Goal: Transaction & Acquisition: Purchase product/service

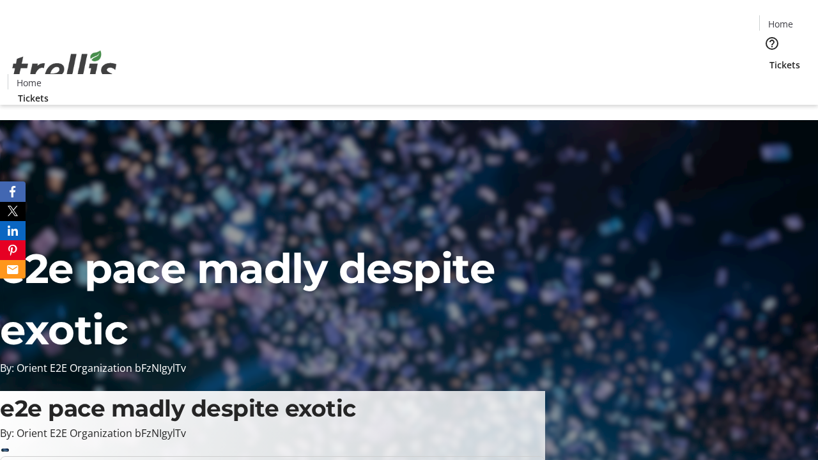
click at [769, 58] on span "Tickets" at bounding box center [784, 64] width 31 height 13
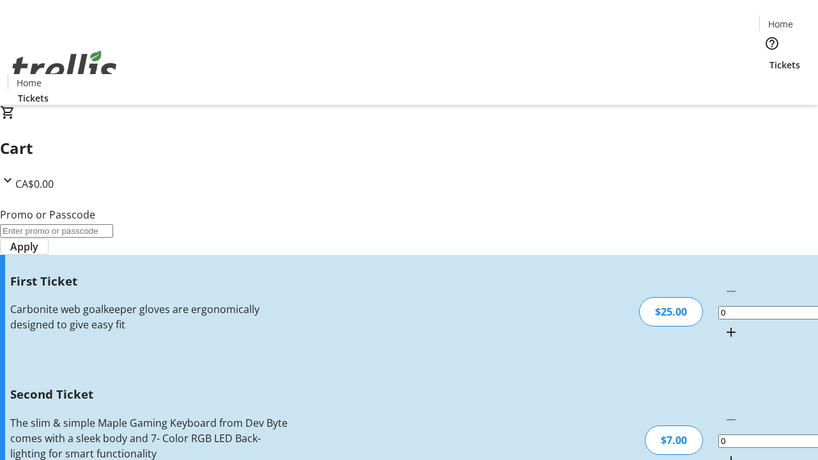
click at [723, 325] on mat-icon "Increment by one" at bounding box center [730, 332] width 15 height 15
type input "1"
click at [723, 453] on mat-icon "Increment by one" at bounding box center [730, 460] width 15 height 15
type input "2"
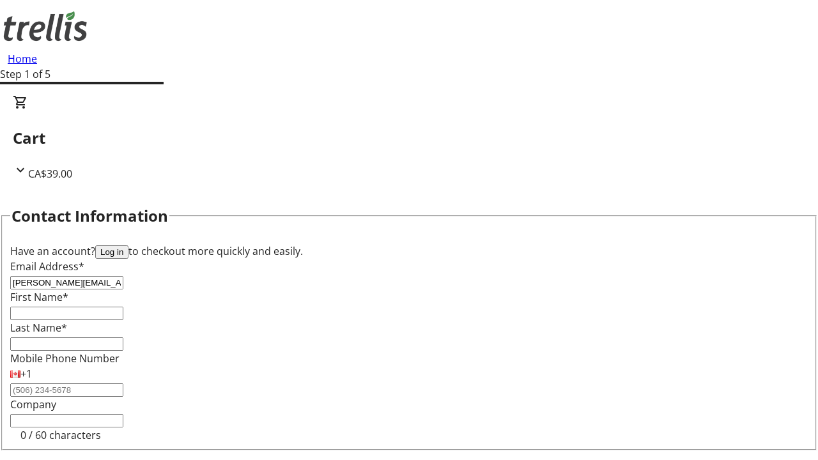
type input "[PERSON_NAME][EMAIL_ADDRESS][DOMAIN_NAME]"
type input "[PERSON_NAME]"
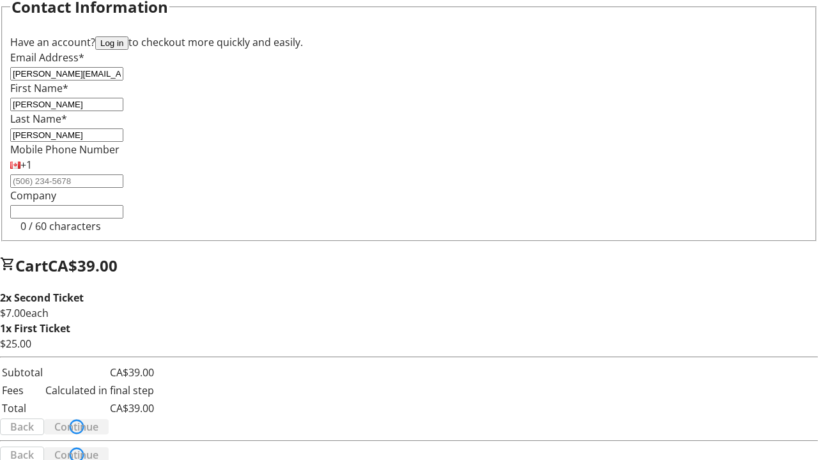
click at [98, 419] on span "Continue" at bounding box center [76, 426] width 44 height 15
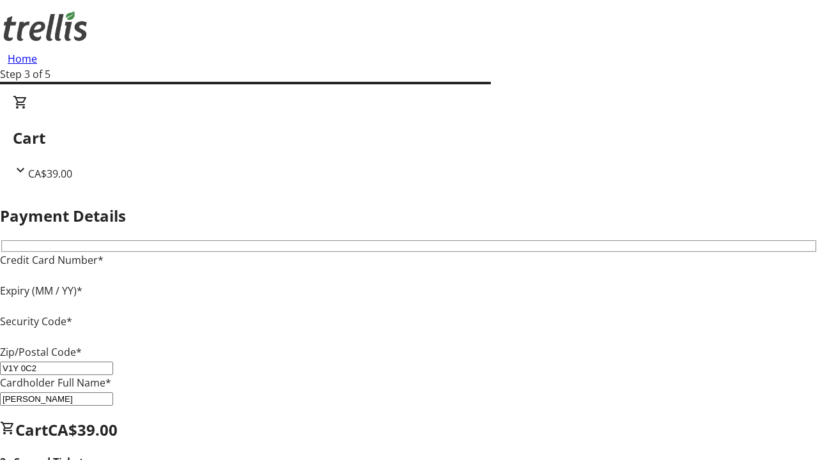
type input "V1Y 0C2"
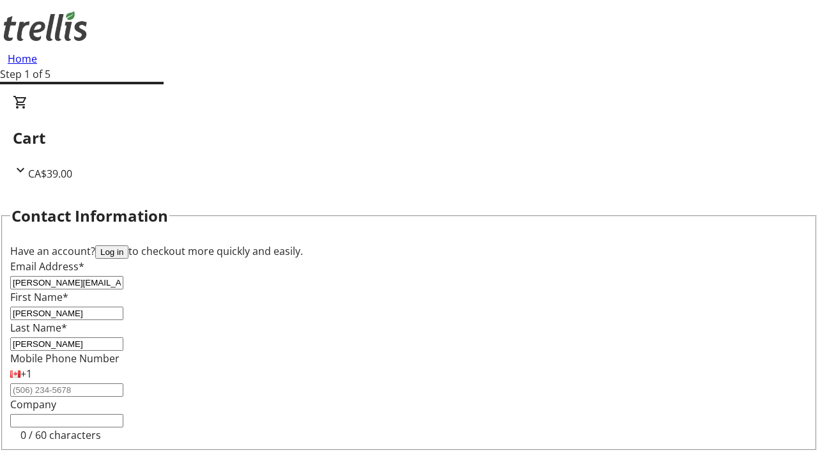
type input "[PERSON_NAME][EMAIL_ADDRESS][DOMAIN_NAME]"
type input "[PERSON_NAME]"
type input "Torp"
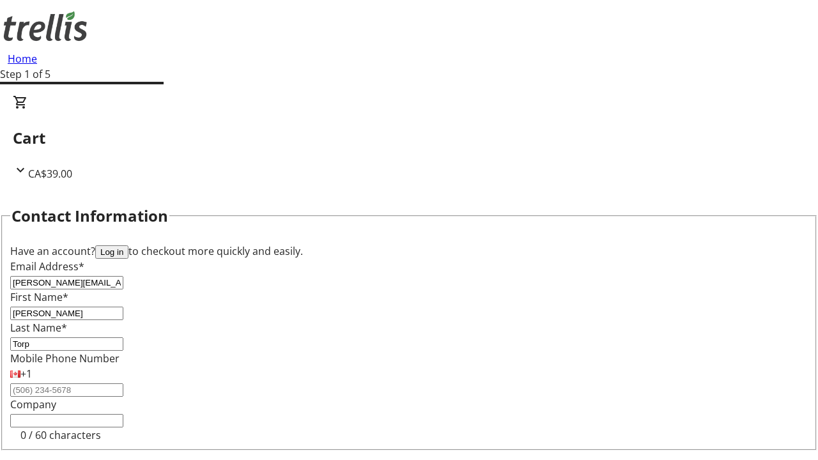
scroll to position [150, 0]
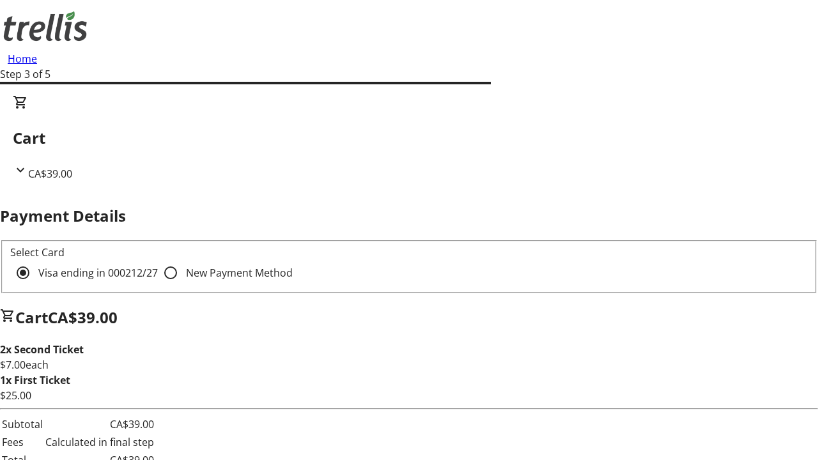
click at [158, 260] on input "New Payment Method" at bounding box center [171, 273] width 26 height 26
radio input "true"
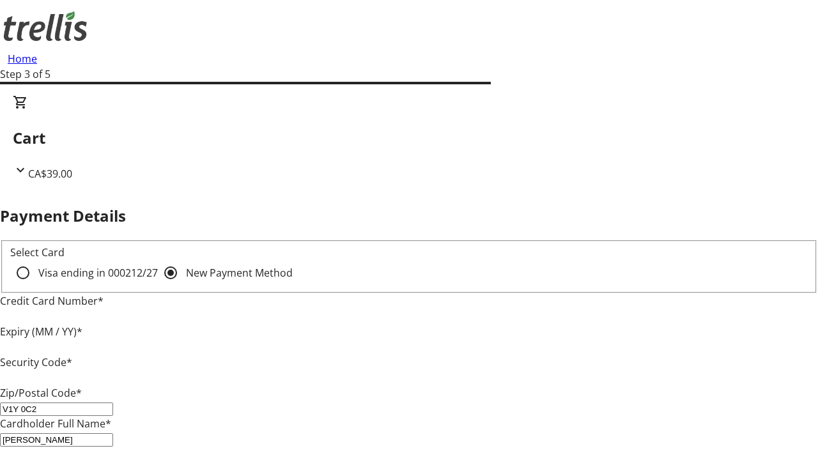
type input "V1Y 0C2"
